Goal: Information Seeking & Learning: Find contact information

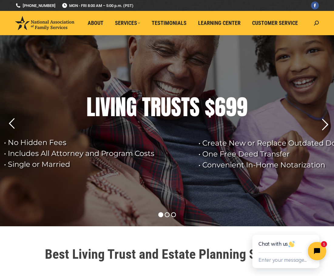
click at [327, 127] on rs-arrow at bounding box center [324, 124] width 15 height 15
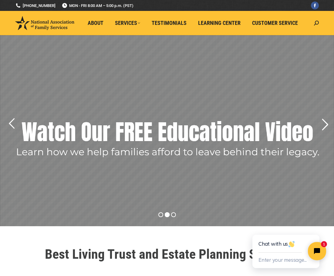
click at [322, 131] on rs-arrow at bounding box center [324, 124] width 15 height 15
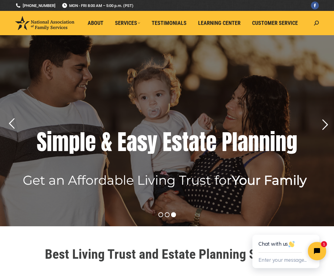
click at [314, 129] on rs-layer at bounding box center [167, 130] width 334 height 191
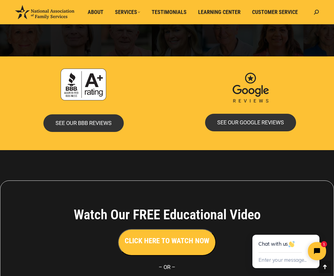
scroll to position [1243, 0]
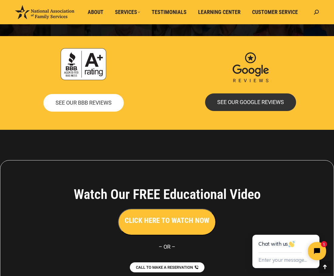
click at [100, 100] on span "SEE OUR BBB REVIEWS" at bounding box center [83, 102] width 56 height 5
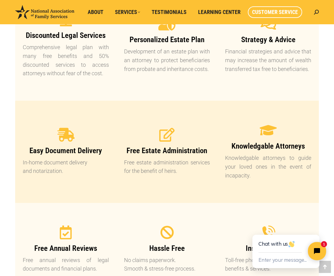
scroll to position [458, 0]
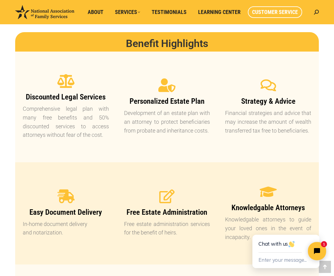
click at [284, 11] on span "Customer Service" at bounding box center [275, 12] width 46 height 7
